Goal: Communication & Community: Answer question/provide support

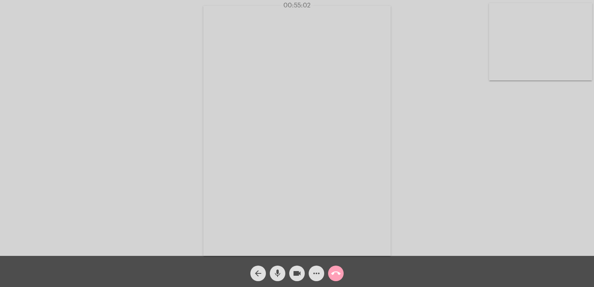
click at [335, 272] on mat-icon "call_end" at bounding box center [335, 273] width 9 height 9
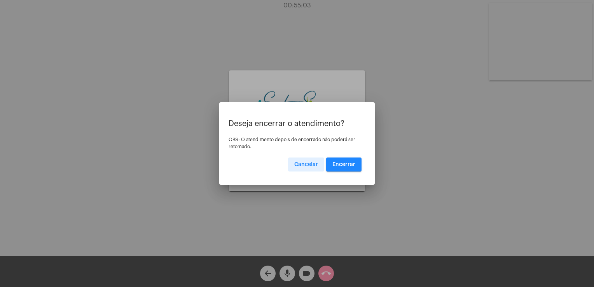
click at [343, 161] on button "Encerrar" at bounding box center [343, 164] width 35 height 14
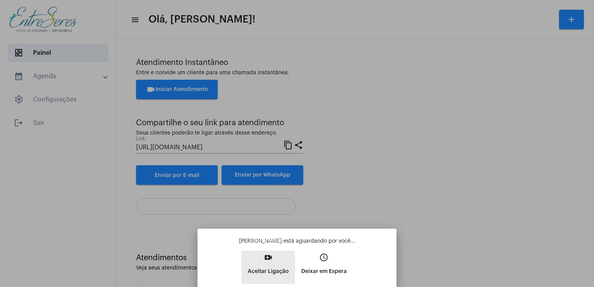
click at [272, 268] on p "Aceitar Ligação" at bounding box center [268, 271] width 41 height 14
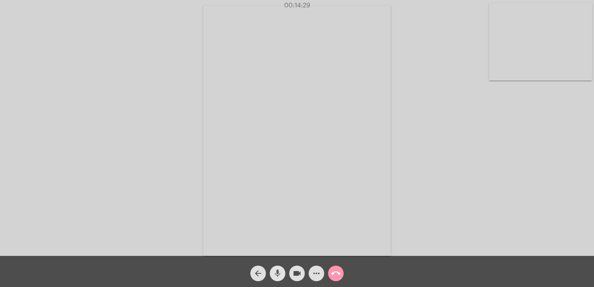
click at [276, 276] on mat-icon "mic" at bounding box center [277, 273] width 9 height 9
click at [276, 276] on mat-icon "mic_off" at bounding box center [277, 273] width 9 height 9
click at [276, 276] on mat-icon "mic" at bounding box center [277, 273] width 9 height 9
click at [276, 276] on mat-icon "mic_off" at bounding box center [277, 273] width 9 height 9
click at [276, 276] on mat-icon "mic" at bounding box center [277, 273] width 9 height 9
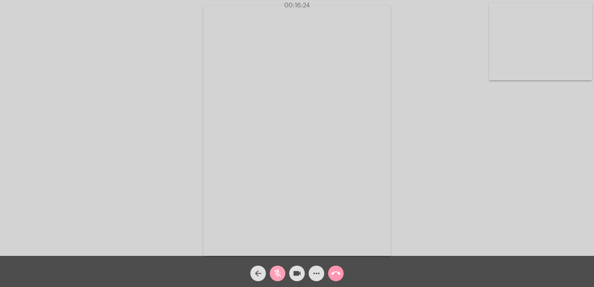
click at [276, 276] on mat-icon "mic_off" at bounding box center [277, 273] width 9 height 9
click at [276, 276] on mat-icon "mic" at bounding box center [277, 273] width 9 height 9
click at [276, 276] on mat-icon "mic_off" at bounding box center [277, 273] width 9 height 9
click at [276, 276] on mat-icon "mic" at bounding box center [277, 273] width 9 height 9
click at [522, 59] on video at bounding box center [540, 41] width 103 height 77
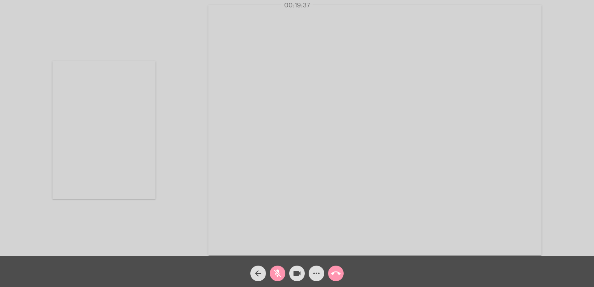
click at [80, 147] on video at bounding box center [103, 130] width 103 height 138
click at [278, 277] on mat-icon "mic_off" at bounding box center [277, 273] width 9 height 9
click at [278, 277] on mat-icon "mic" at bounding box center [277, 273] width 9 height 9
click at [278, 277] on mat-icon "mic_off" at bounding box center [277, 273] width 9 height 9
click at [278, 277] on mat-icon "mic" at bounding box center [277, 273] width 9 height 9
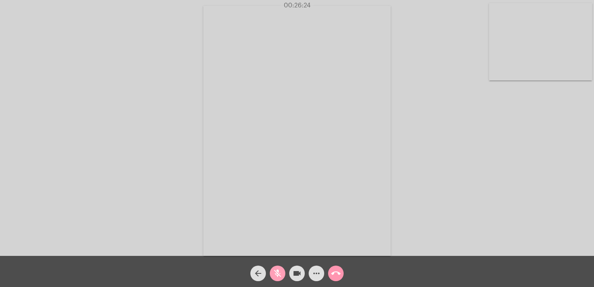
click at [278, 277] on mat-icon "mic_off" at bounding box center [277, 273] width 9 height 9
click at [278, 277] on mat-icon "mic" at bounding box center [277, 273] width 9 height 9
click at [277, 276] on mat-icon "mic_off" at bounding box center [277, 273] width 9 height 9
click at [277, 276] on mat-icon "mic" at bounding box center [277, 273] width 9 height 9
click at [277, 276] on mat-icon "mic_off" at bounding box center [277, 273] width 9 height 9
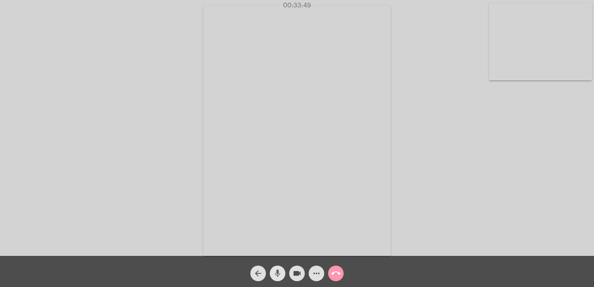
click at [277, 276] on mat-icon "mic" at bounding box center [277, 273] width 9 height 9
click at [277, 276] on mat-icon "mic_off" at bounding box center [277, 273] width 9 height 9
click at [277, 276] on mat-icon "mic" at bounding box center [277, 273] width 9 height 9
click at [275, 276] on mat-icon "mic_off" at bounding box center [277, 273] width 9 height 9
click at [275, 276] on mat-icon "mic" at bounding box center [277, 273] width 9 height 9
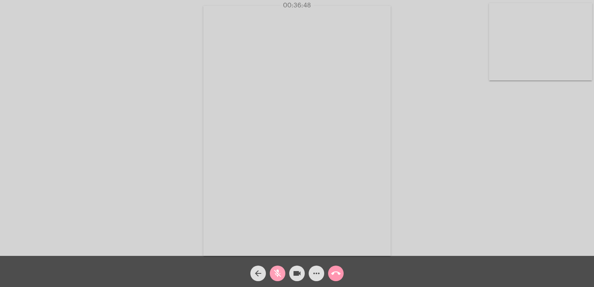
click at [275, 276] on mat-icon "mic_off" at bounding box center [277, 273] width 9 height 9
click at [275, 276] on mat-icon "mic" at bounding box center [277, 273] width 9 height 9
click at [275, 276] on mat-icon "mic_off" at bounding box center [277, 273] width 9 height 9
click at [275, 276] on mat-icon "mic" at bounding box center [277, 273] width 9 height 9
click at [275, 276] on mat-icon "mic_off" at bounding box center [277, 273] width 9 height 9
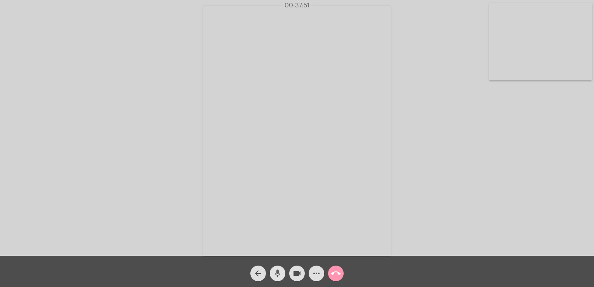
click at [275, 276] on mat-icon "mic" at bounding box center [277, 273] width 9 height 9
click at [275, 276] on mat-icon "mic_off" at bounding box center [277, 273] width 9 height 9
click at [275, 276] on mat-icon "mic" at bounding box center [277, 273] width 9 height 9
click at [275, 276] on mat-icon "mic_off" at bounding box center [277, 273] width 9 height 9
click at [275, 276] on mat-icon "mic" at bounding box center [277, 273] width 9 height 9
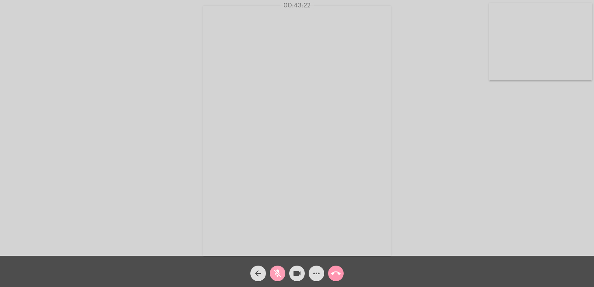
click at [275, 276] on mat-icon "mic_off" at bounding box center [277, 273] width 9 height 9
click at [275, 274] on mat-icon "mic" at bounding box center [277, 273] width 9 height 9
click at [275, 274] on mat-icon "mic_off" at bounding box center [277, 273] width 9 height 9
click at [275, 274] on mat-icon "mic" at bounding box center [277, 273] width 9 height 9
click at [275, 274] on mat-icon "mic_off" at bounding box center [277, 273] width 9 height 9
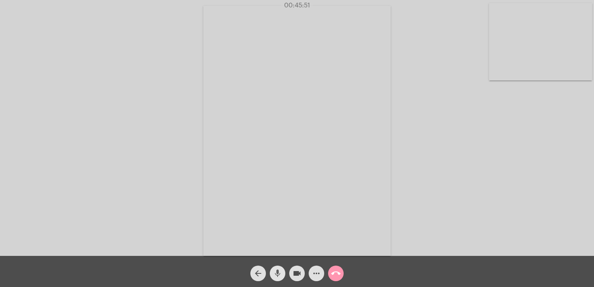
click at [275, 274] on mat-icon "mic" at bounding box center [277, 273] width 9 height 9
click at [275, 274] on mat-icon "mic_off" at bounding box center [277, 273] width 9 height 9
click at [275, 274] on mat-icon "mic" at bounding box center [277, 273] width 9 height 9
click at [274, 276] on mat-icon "mic_off" at bounding box center [277, 273] width 9 height 9
click at [274, 276] on mat-icon "mic" at bounding box center [277, 273] width 9 height 9
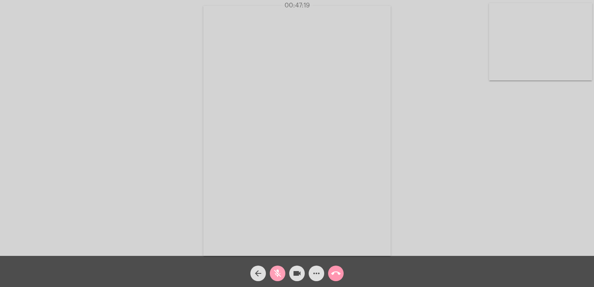
click at [274, 277] on mat-icon "mic_off" at bounding box center [277, 273] width 9 height 9
click at [273, 274] on mat-icon "mic" at bounding box center [277, 273] width 9 height 9
click at [273, 274] on mat-icon "mic_off" at bounding box center [277, 273] width 9 height 9
click at [273, 274] on mat-icon "mic" at bounding box center [277, 273] width 9 height 9
click at [273, 274] on mat-icon "mic_off" at bounding box center [277, 273] width 9 height 9
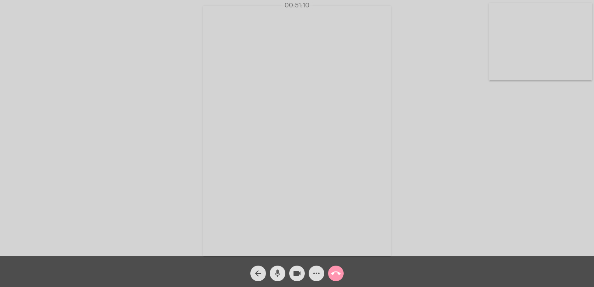
click at [273, 274] on mat-icon "mic" at bounding box center [277, 273] width 9 height 9
click at [273, 274] on mat-icon "mic_off" at bounding box center [277, 273] width 9 height 9
click at [273, 274] on mat-icon "mic" at bounding box center [277, 273] width 9 height 9
click at [273, 274] on mat-icon "mic_off" at bounding box center [277, 273] width 9 height 9
click at [273, 274] on mat-icon "mic" at bounding box center [277, 273] width 9 height 9
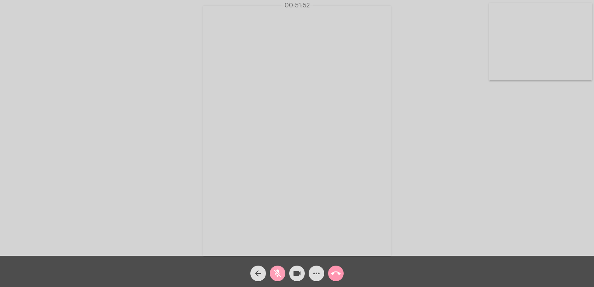
click at [273, 274] on mat-icon "mic_off" at bounding box center [277, 273] width 9 height 9
click at [273, 274] on mat-icon "mic" at bounding box center [277, 273] width 9 height 9
click at [273, 274] on mat-icon "mic_off" at bounding box center [277, 273] width 9 height 9
click at [335, 280] on span "call_end" at bounding box center [335, 273] width 9 height 16
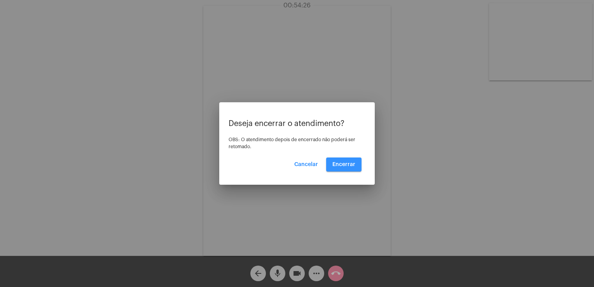
click at [356, 166] on button "Encerrar" at bounding box center [343, 164] width 35 height 14
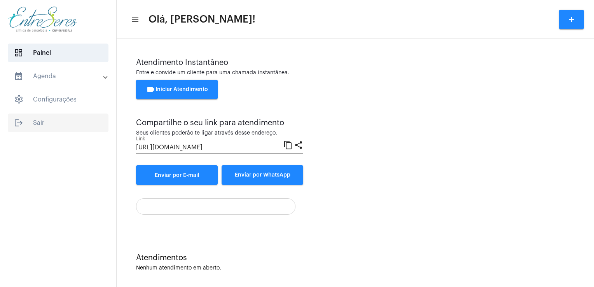
click at [21, 122] on mat-icon "logout" at bounding box center [18, 122] width 9 height 9
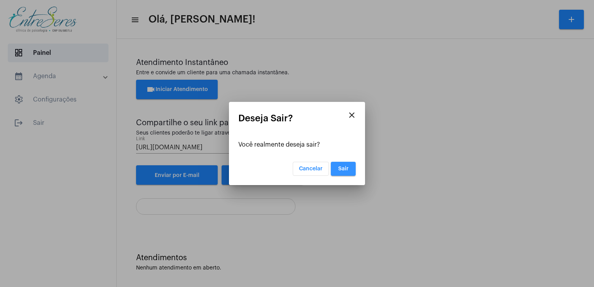
click at [347, 173] on button "Sair" at bounding box center [343, 169] width 25 height 14
